Goal: Check status: Check status

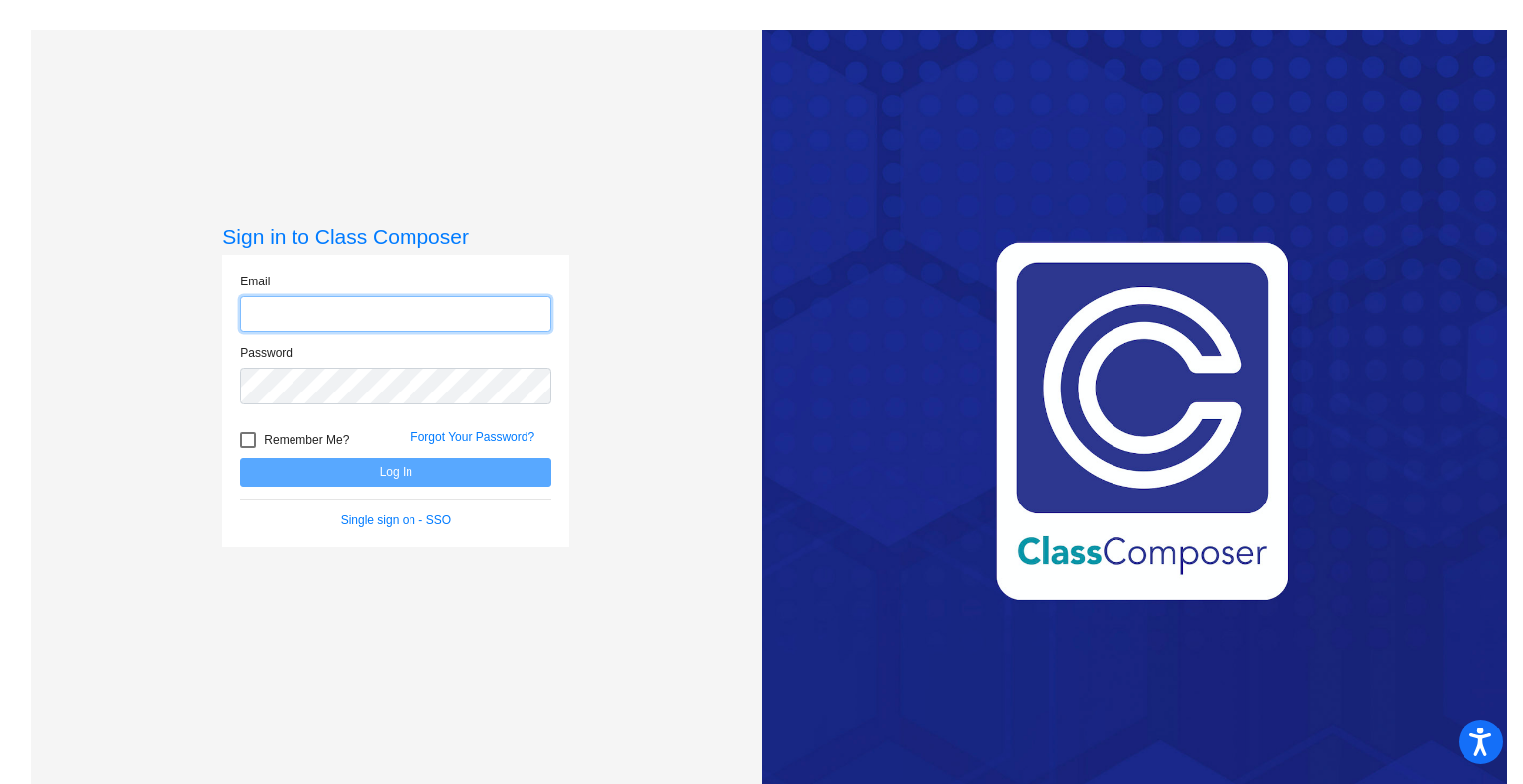
type input "[PERSON_NAME][EMAIL_ADDRESS][DOMAIN_NAME]"
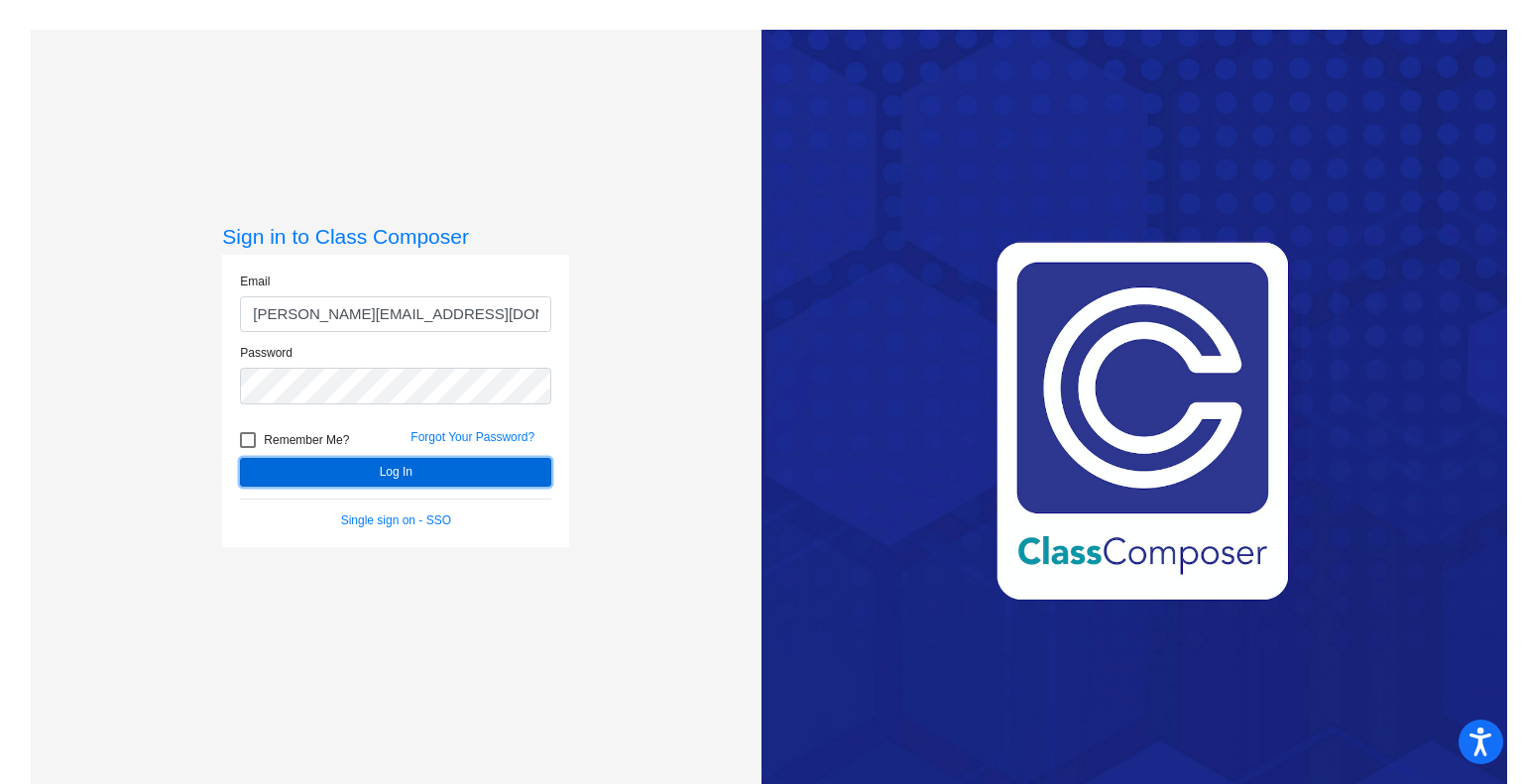
click at [444, 460] on button "Log In" at bounding box center [395, 472] width 311 height 29
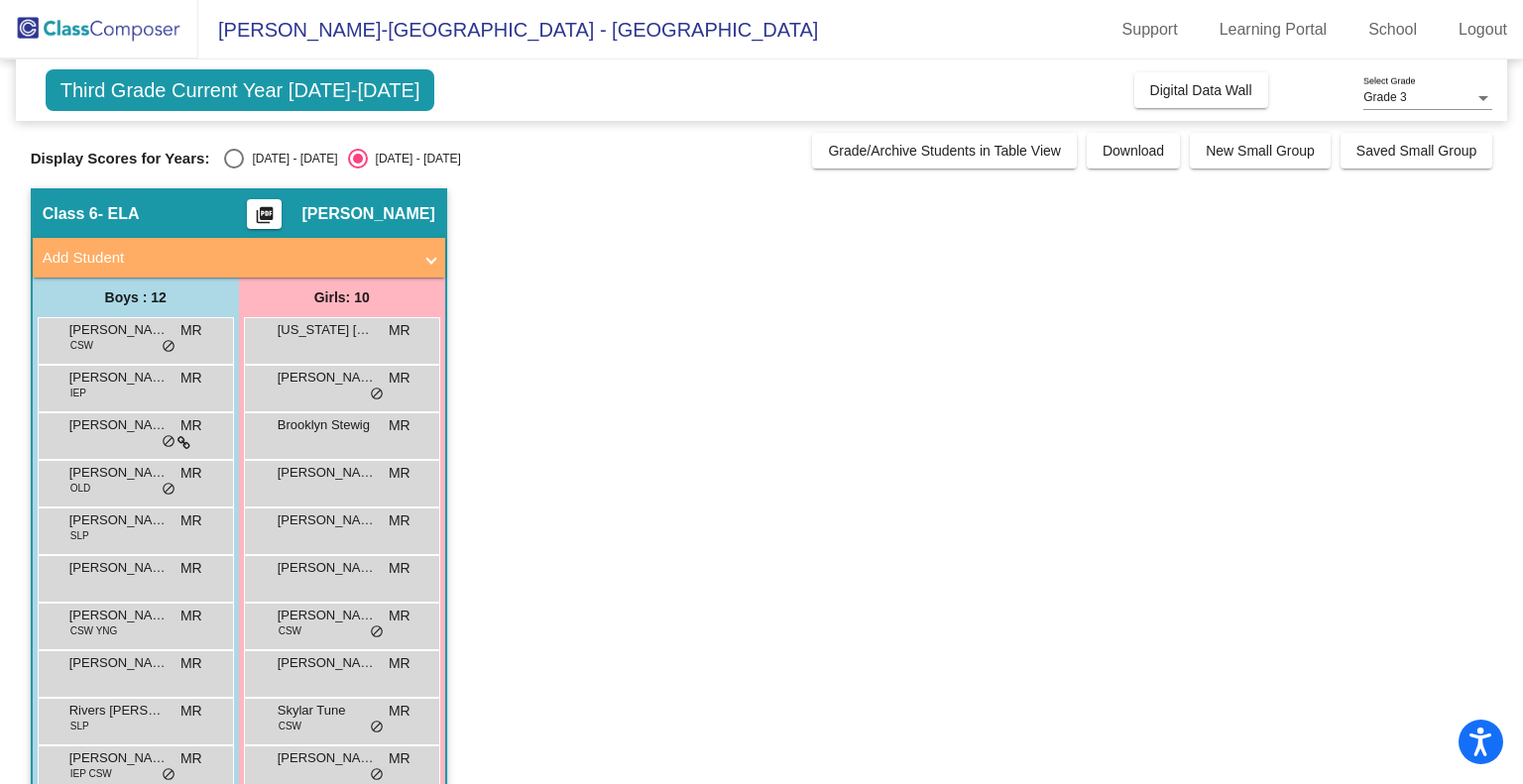
click at [233, 147] on div "Display Scores for Years: [DATE] - [DATE] [DATE] - [DATE] Grade/Archive Student…" at bounding box center [762, 151] width 1463 height 36
click at [235, 161] on div "Select an option" at bounding box center [235, 159] width 20 height 20
click at [235, 169] on input "[DATE] - [DATE]" at bounding box center [234, 169] width 1 height 1
radio input "true"
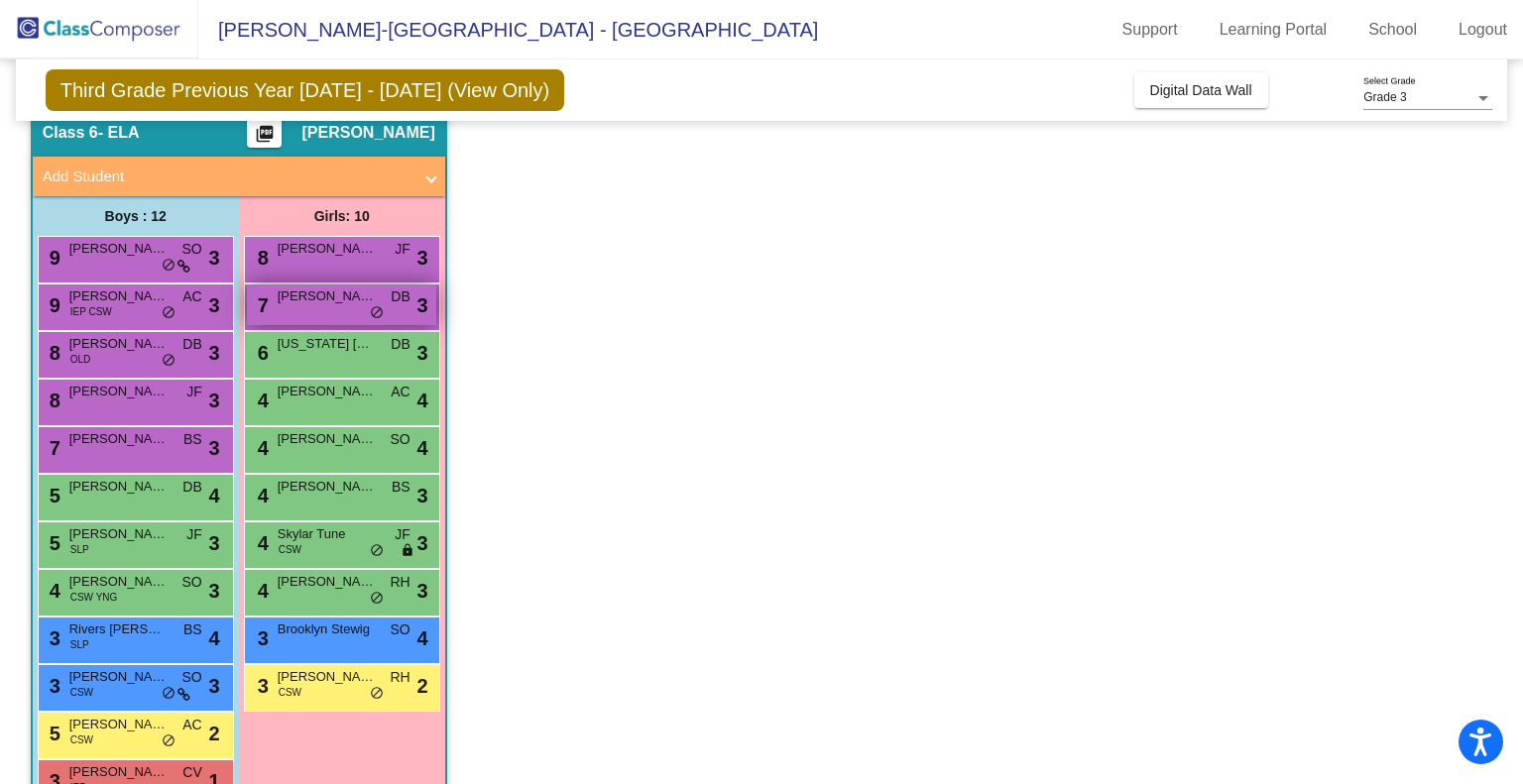
scroll to position [80, 0]
